Goal: Task Accomplishment & Management: Manage account settings

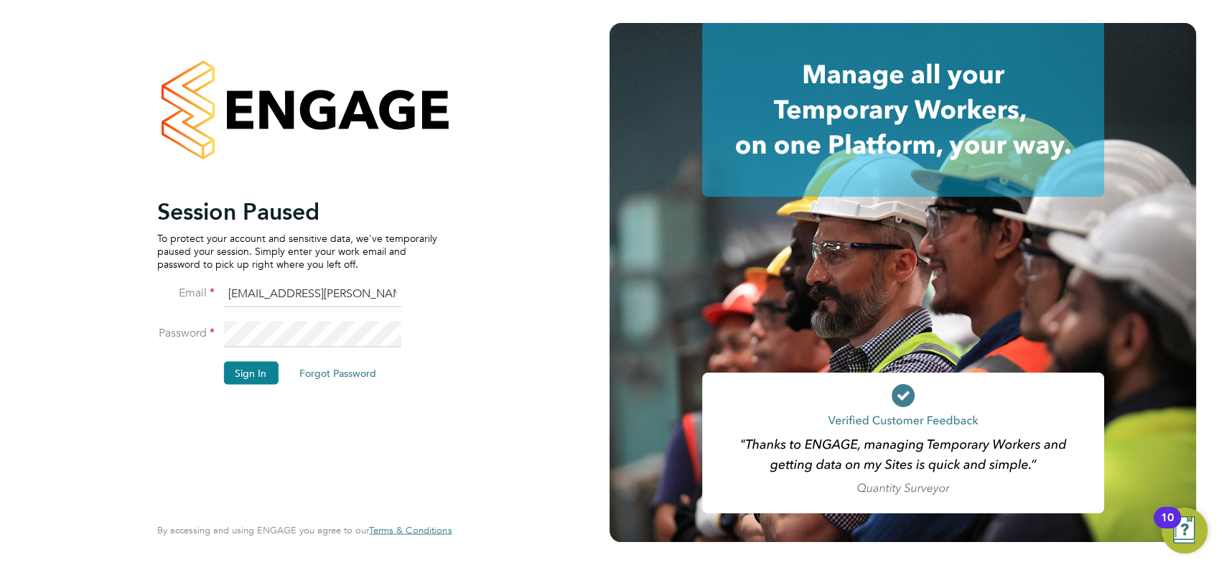
click at [245, 370] on button "Sign In" at bounding box center [250, 372] width 55 height 23
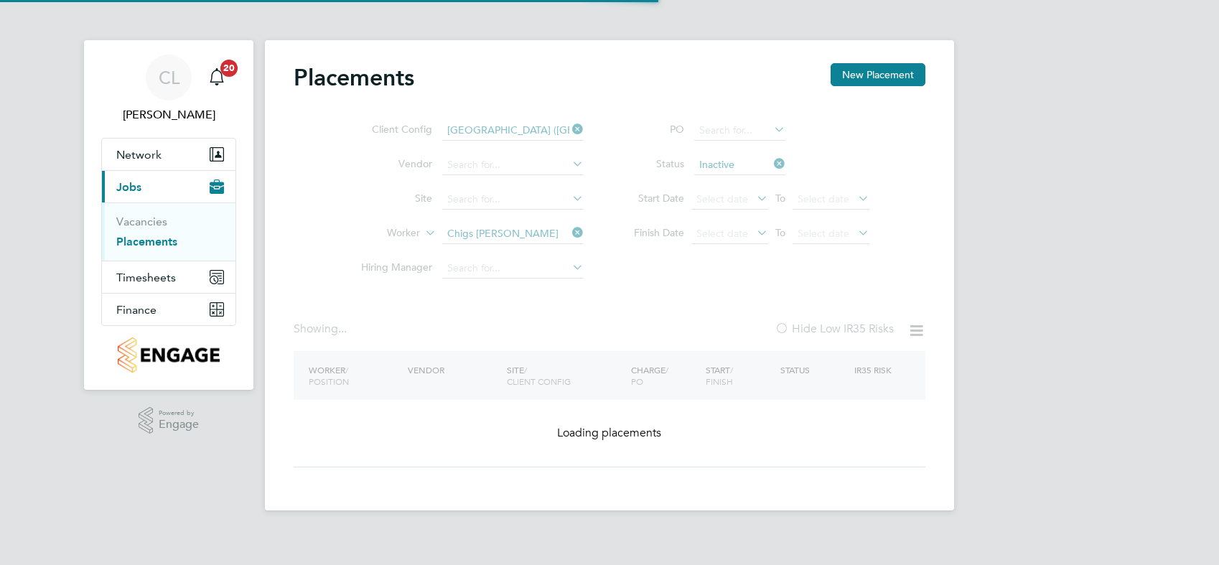
type input "Clapham Park C01"
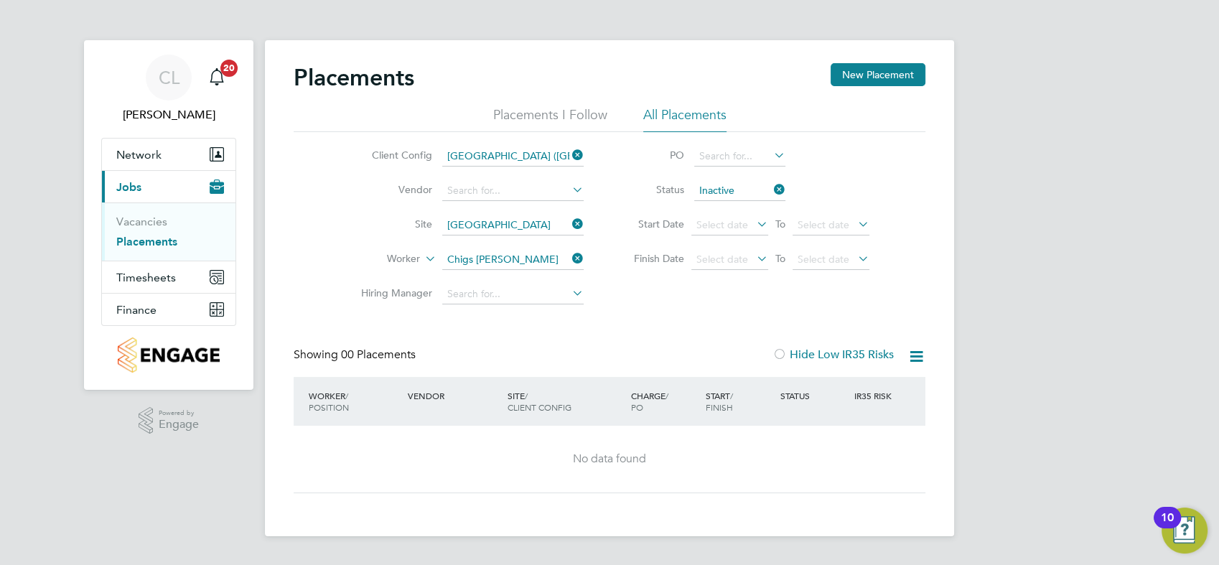
click at [569, 254] on icon at bounding box center [569, 258] width 0 height 20
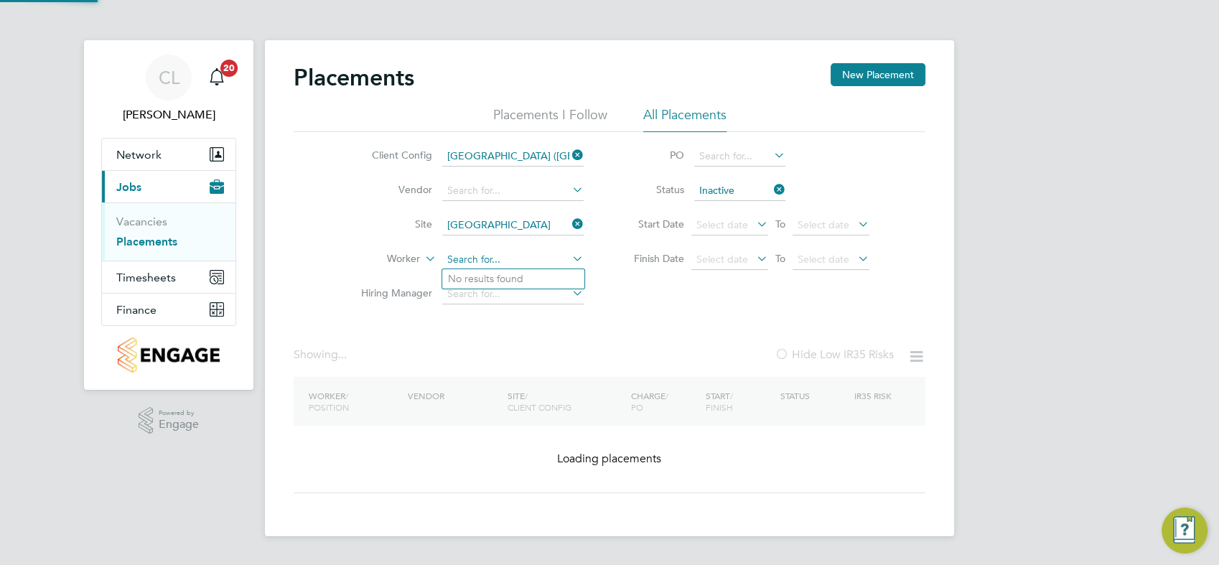
click at [526, 258] on input at bounding box center [512, 260] width 141 height 20
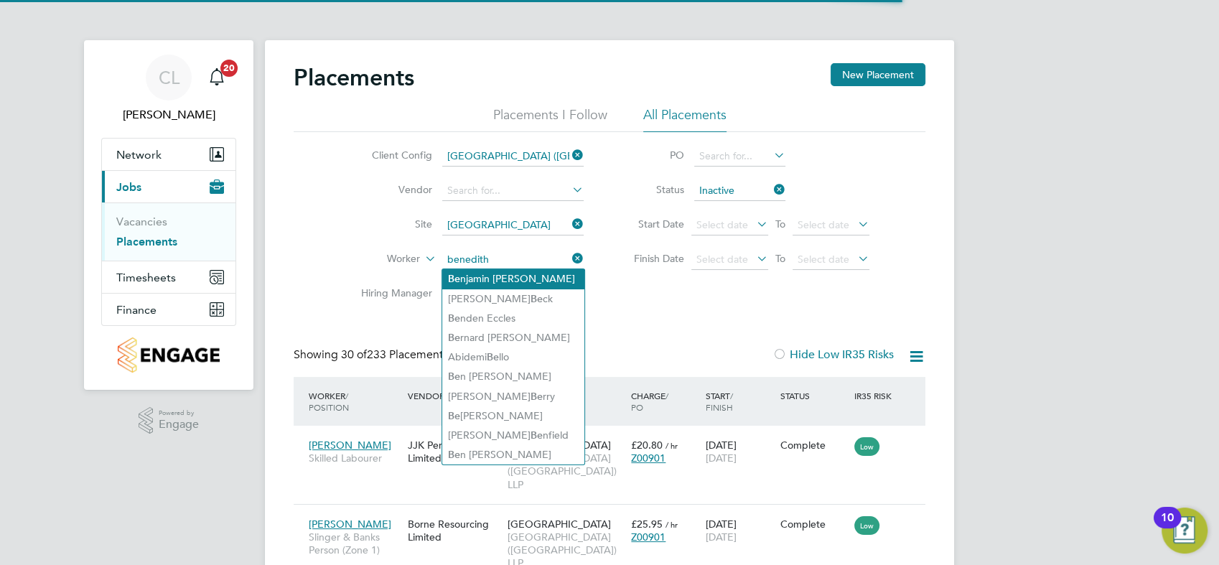
click at [500, 253] on input "benedith" at bounding box center [512, 260] width 141 height 20
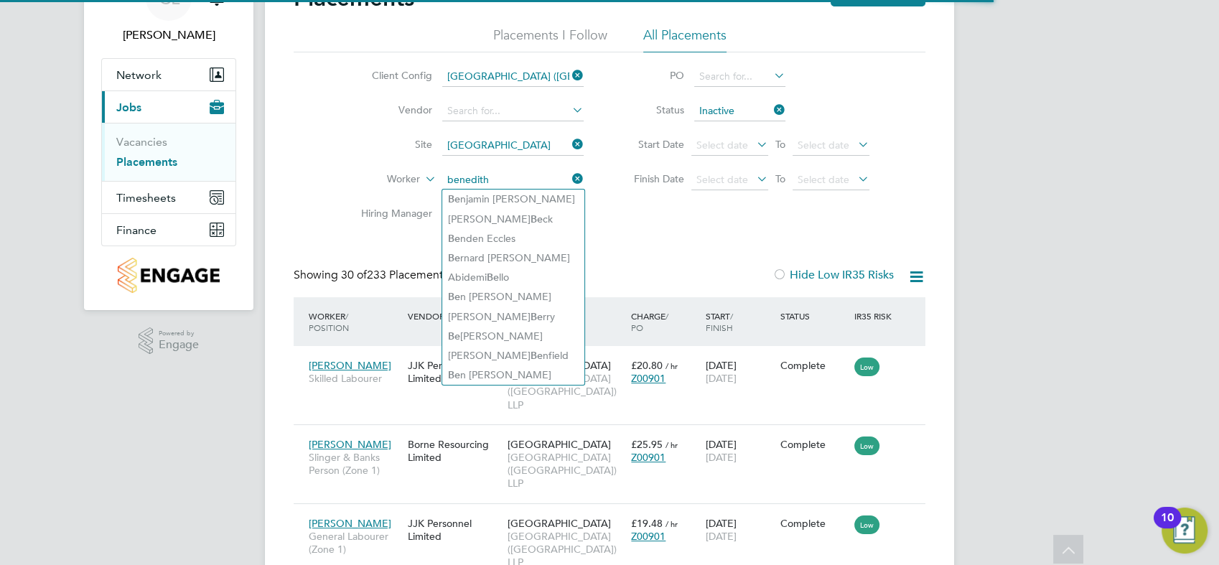
type input "benedith"
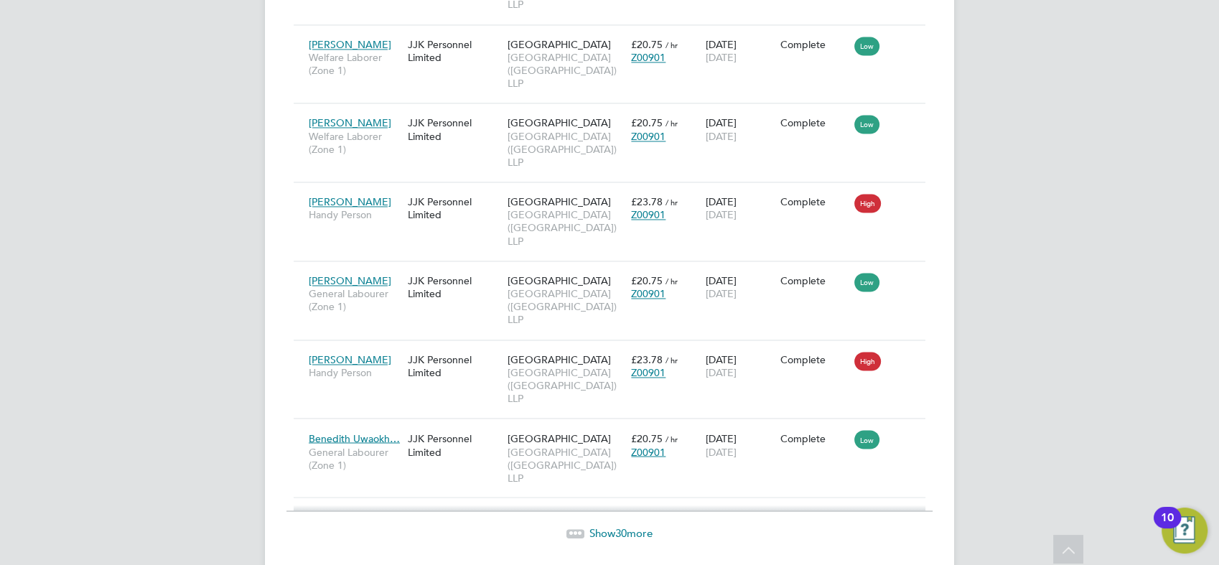
click at [626, 525] on span "30" at bounding box center [620, 532] width 11 height 14
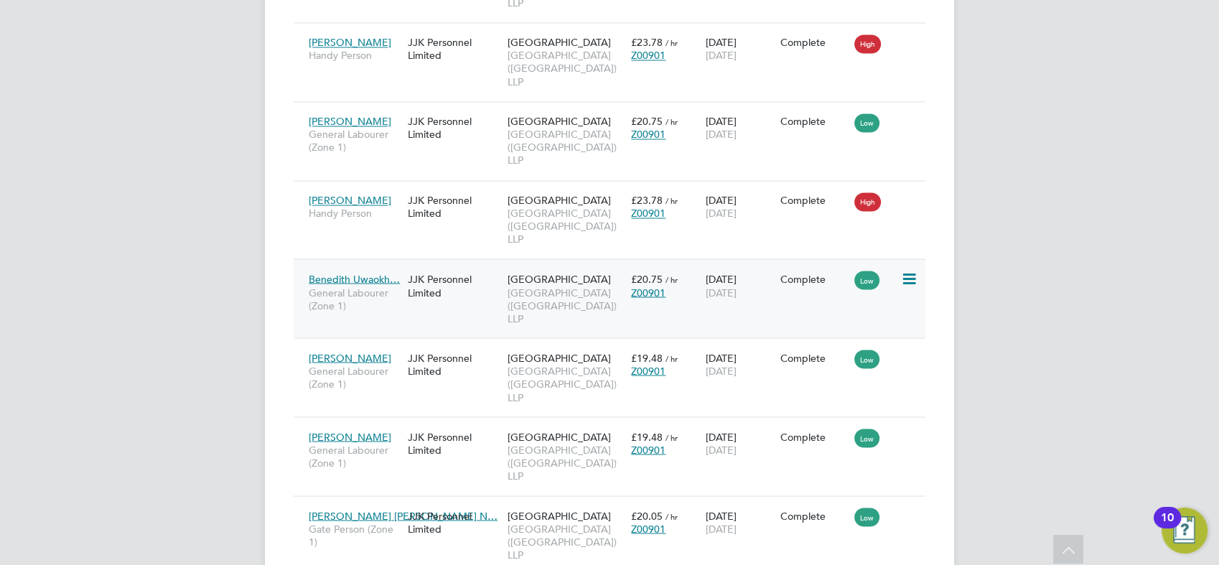
click at [766, 269] on div "Benedith Uwaokh… General Labourer (Zone 1) JJK Personnel Limited Clapham Park C…" at bounding box center [610, 297] width 632 height 79
click at [715, 265] on div "04 Aug 2025 17 Aug 2025" at bounding box center [739, 285] width 75 height 40
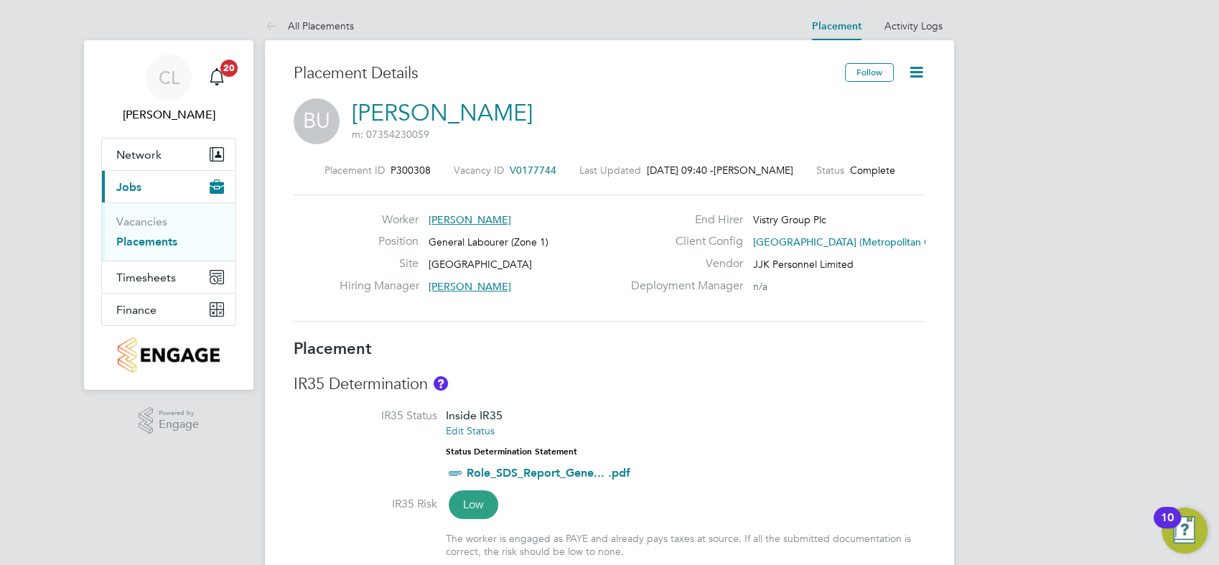
click at [913, 67] on icon at bounding box center [916, 72] width 18 height 18
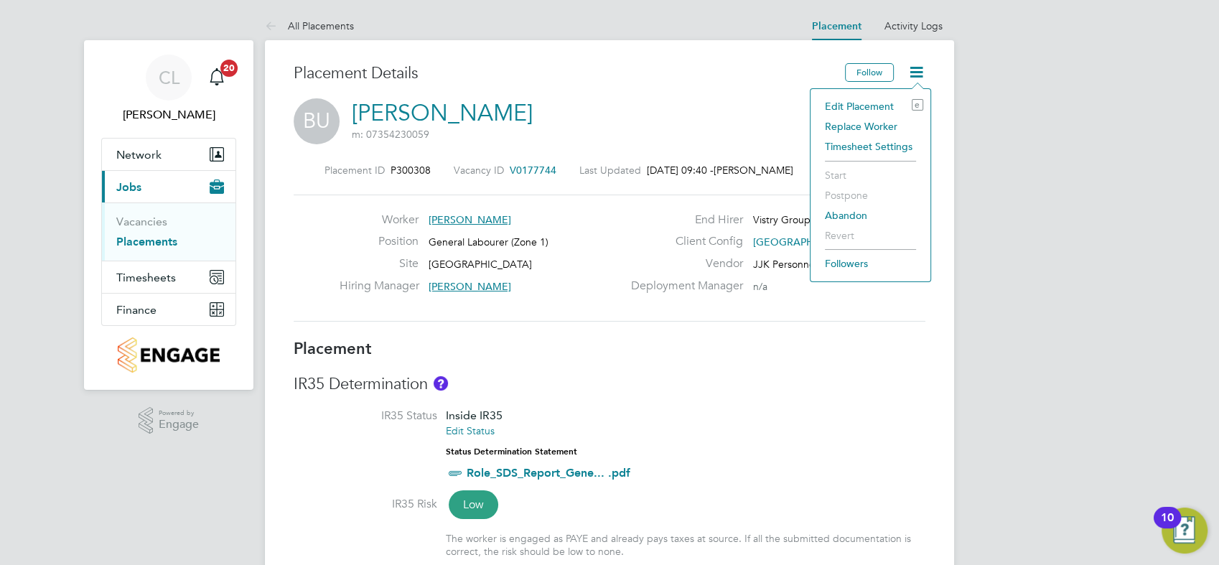
click at [867, 106] on li "Edit Placement e" at bounding box center [871, 106] width 106 height 20
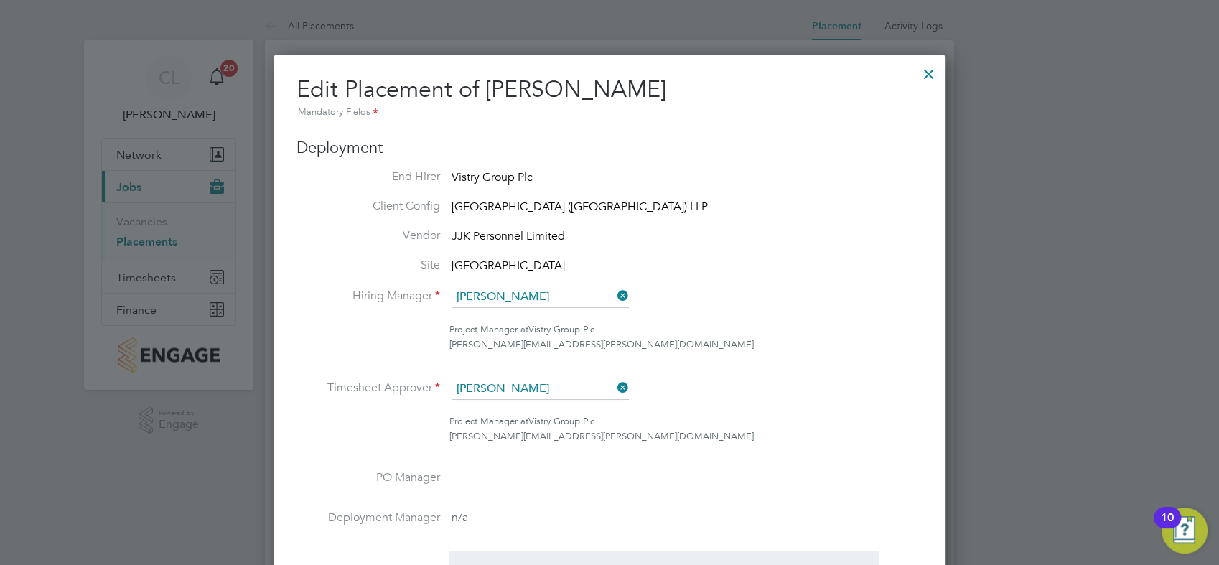
drag, startPoint x: 929, startPoint y: 70, endPoint x: 841, endPoint y: 168, distance: 131.2
click at [925, 67] on div at bounding box center [929, 70] width 26 height 26
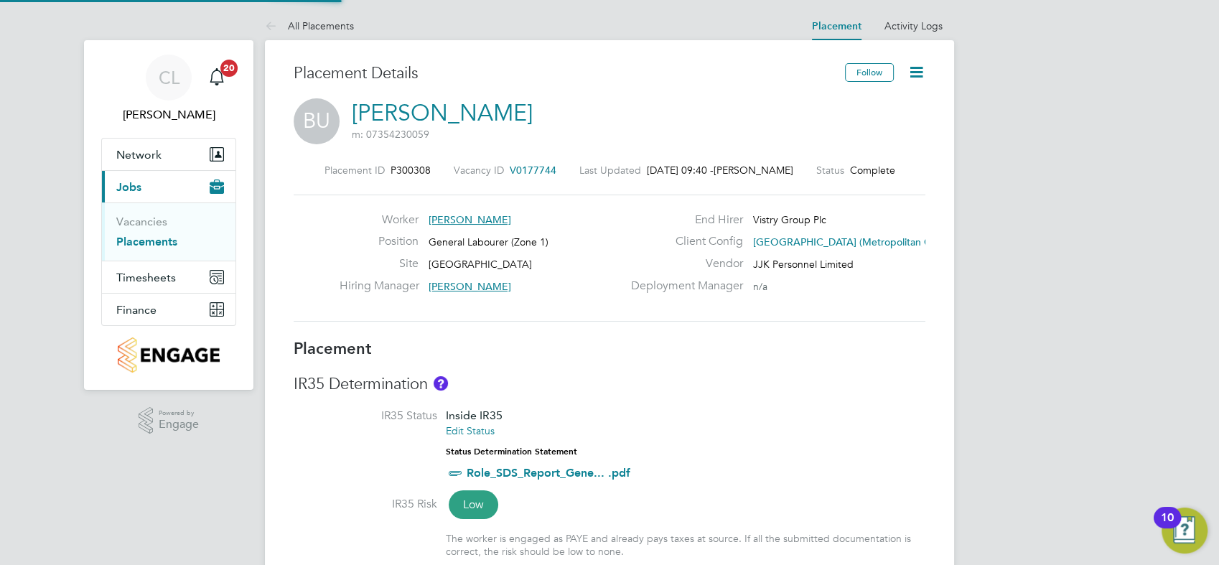
scroll to position [43, 100]
click at [916, 67] on icon at bounding box center [916, 72] width 18 height 18
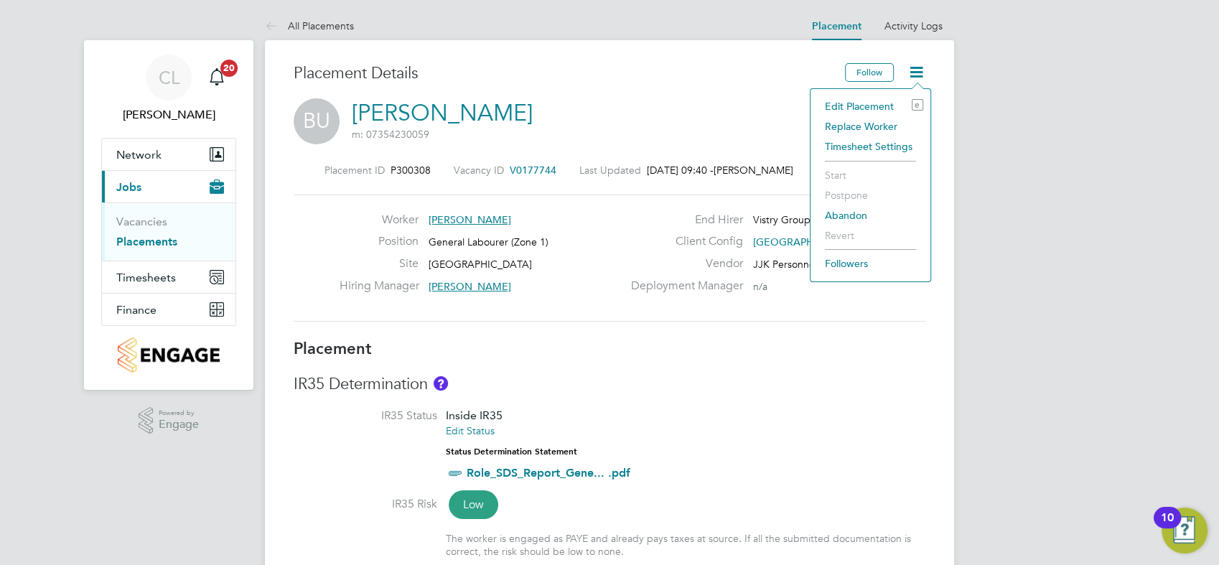
drag, startPoint x: 878, startPoint y: 103, endPoint x: 869, endPoint y: 108, distance: 10.6
click at [877, 103] on li "Edit Placement e" at bounding box center [871, 106] width 106 height 20
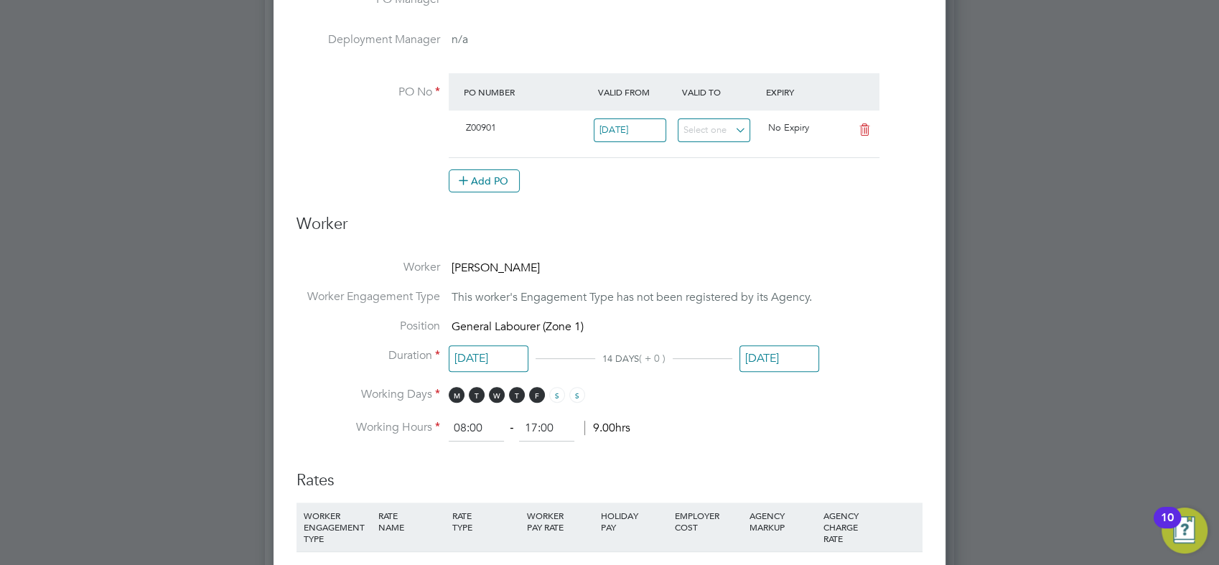
click at [767, 347] on input "17 Aug 2025" at bounding box center [779, 358] width 80 height 27
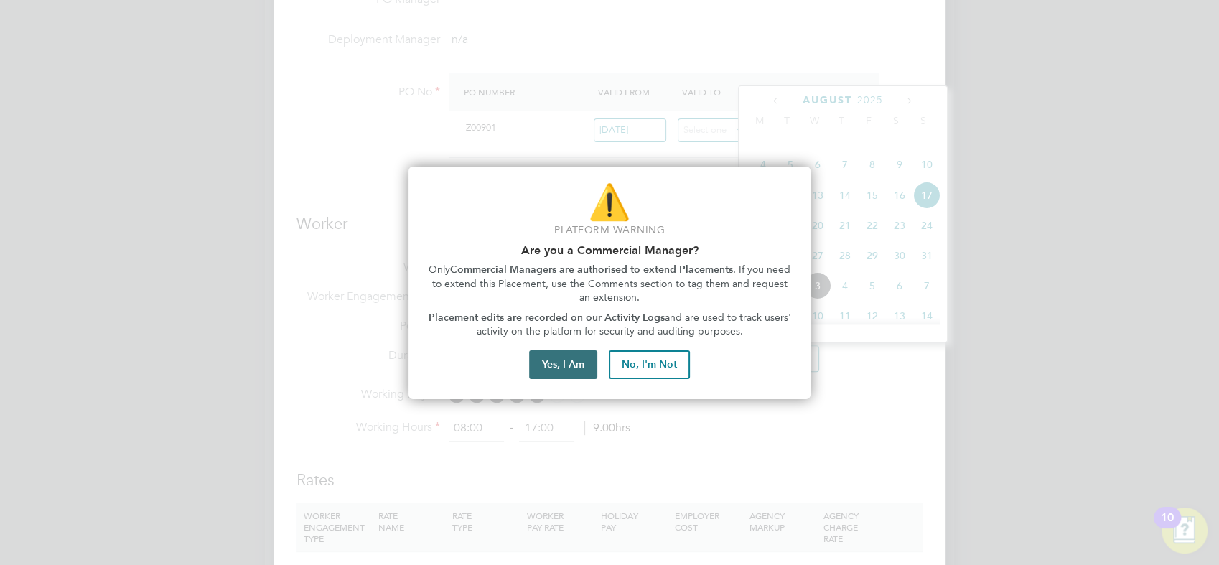
click at [547, 364] on button "Yes, I Am" at bounding box center [563, 364] width 68 height 29
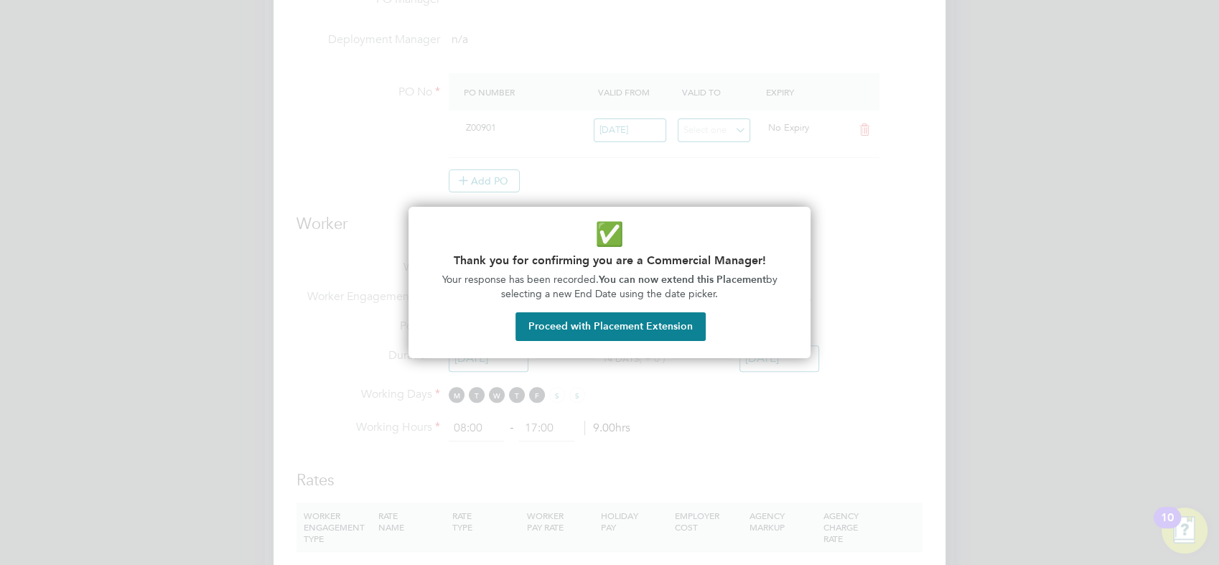
click at [622, 334] on button "Proceed with Placement Extension" at bounding box center [610, 326] width 190 height 29
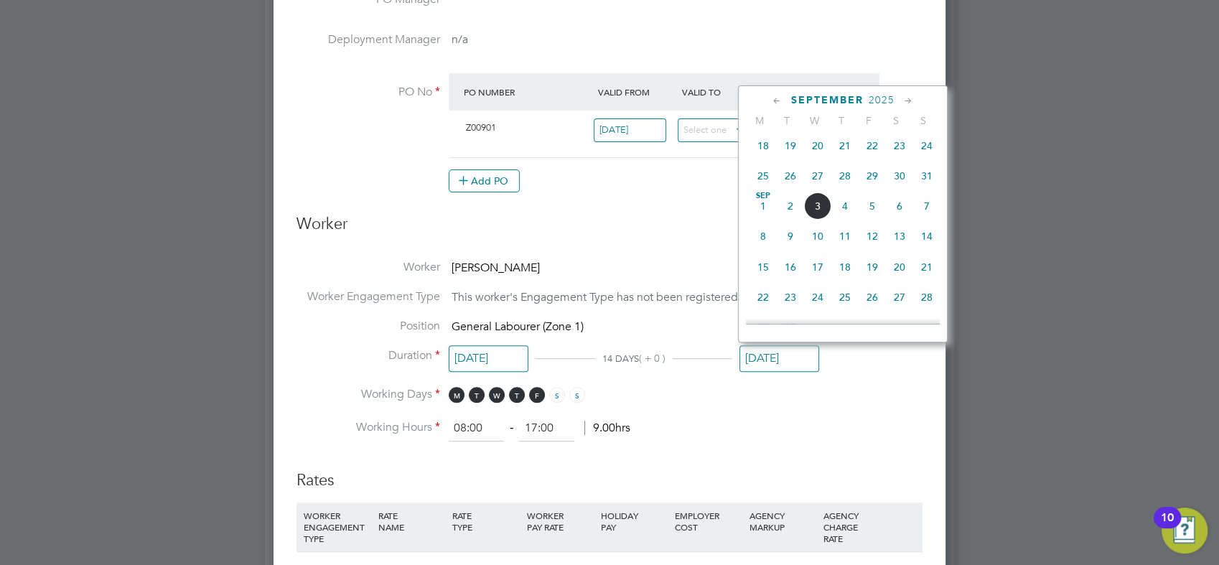
click at [925, 220] on span "7" at bounding box center [926, 205] width 27 height 27
type input "07 Sep 2025"
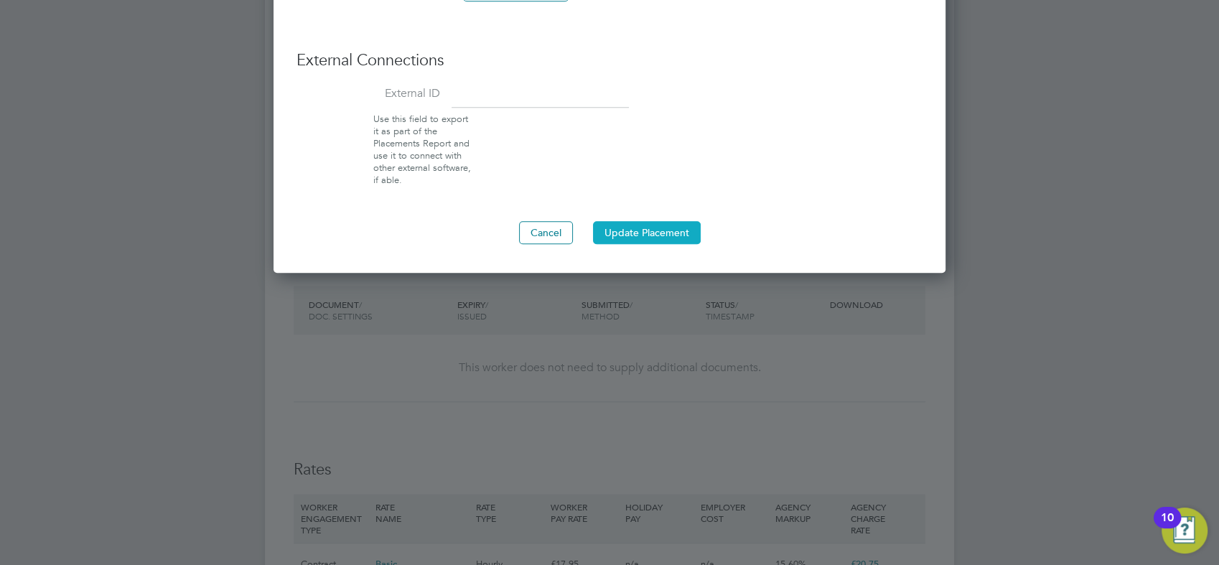
click at [673, 221] on button "Update Placement" at bounding box center [647, 232] width 108 height 23
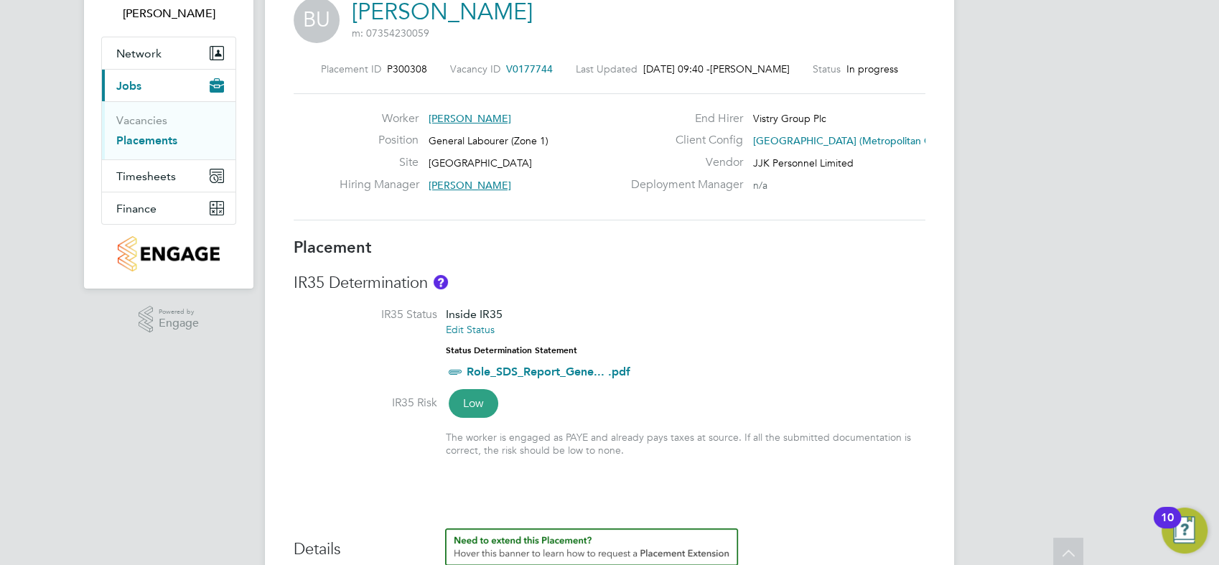
scroll to position [0, 0]
